Goal: Task Accomplishment & Management: Manage account settings

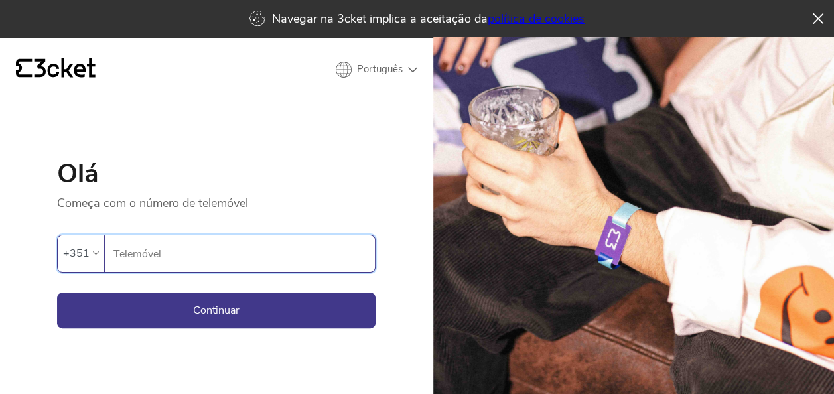
click at [203, 245] on input "Telemóvel" at bounding box center [244, 253] width 262 height 36
type input "935015437"
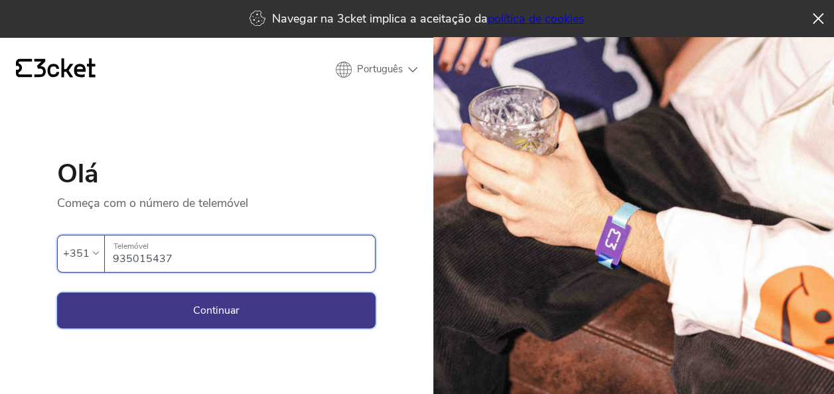
click at [293, 313] on button "Continuar" at bounding box center [216, 310] width 318 height 36
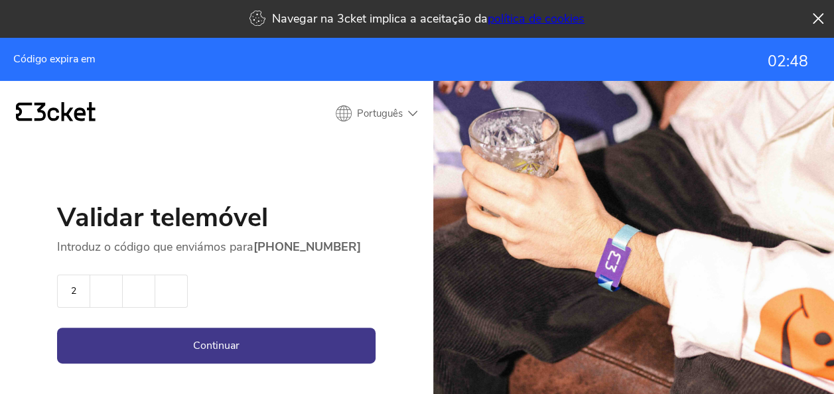
type input "2"
type input "8"
type input "3"
type input "2"
click at [257, 346] on button "Continuar" at bounding box center [216, 346] width 318 height 36
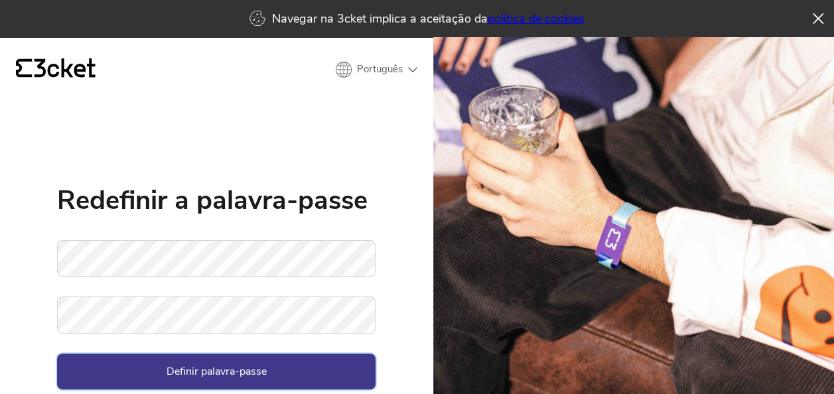
click at [260, 383] on button "Definir palavra-passe" at bounding box center [216, 372] width 318 height 36
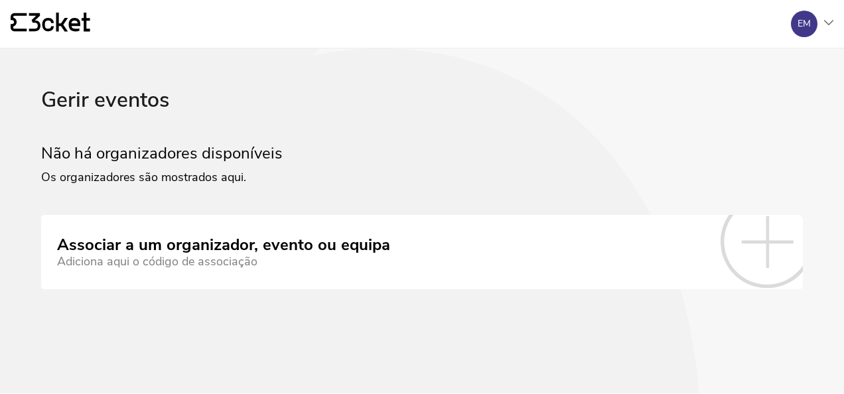
click at [375, 327] on icon at bounding box center [343, 164] width 716 height 953
click at [137, 102] on div "Gerir eventos" at bounding box center [421, 116] width 761 height 56
click at [820, 22] on div "EM" at bounding box center [806, 24] width 53 height 27
click at [772, 99] on div "Gerir eventos" at bounding box center [769, 96] width 119 height 32
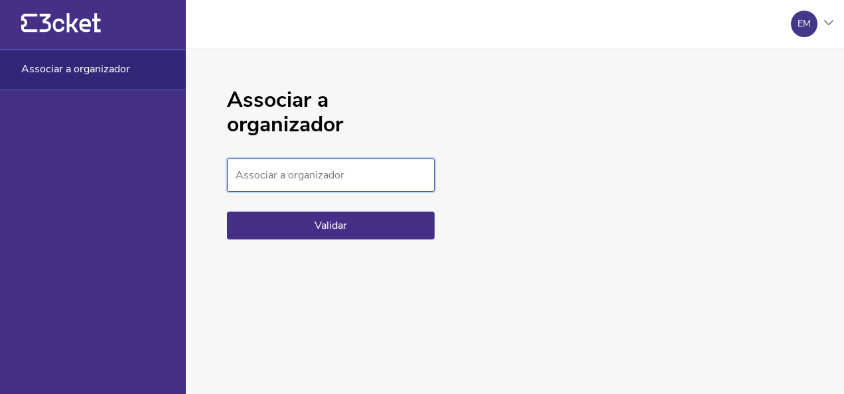
click at [257, 176] on input "Associar a organizador" at bounding box center [331, 175] width 208 height 33
paste input "7051ea405b2f4f6f8425704c85fae90b"
type input "7051ea405b2f4f6f8425704c85fae90b"
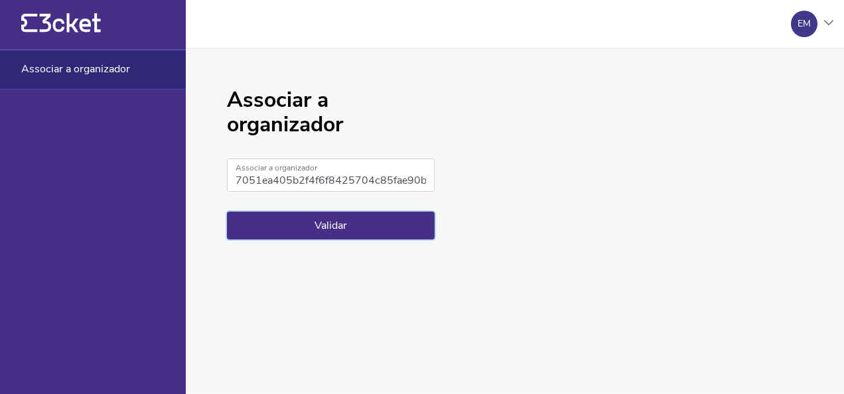
click at [372, 226] on button "Validar" at bounding box center [331, 226] width 208 height 28
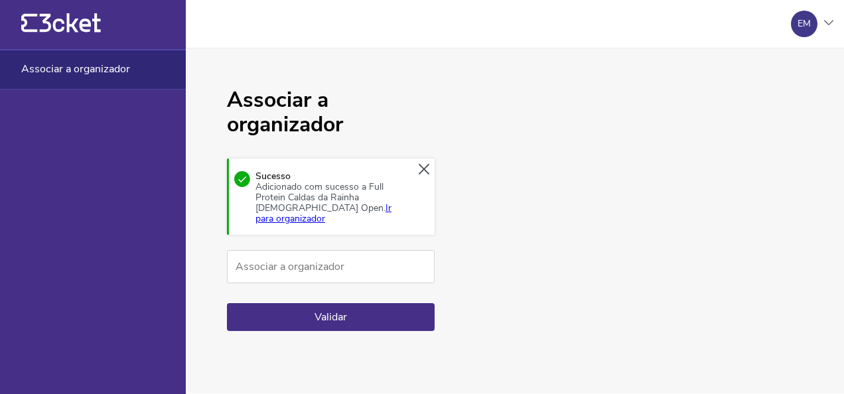
click at [320, 212] on link "Ir para organizador" at bounding box center [323, 213] width 136 height 23
